Goal: Information Seeking & Learning: Learn about a topic

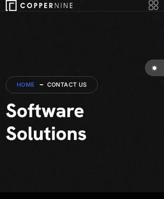
scroll to position [1447, 0]
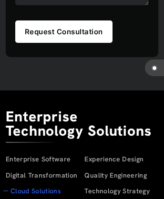
click at [31, 195] on link "Cloud Solutions" at bounding box center [35, 191] width 51 height 9
